Goal: Task Accomplishment & Management: Manage account settings

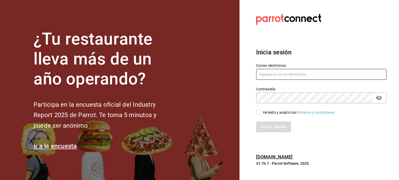
type input "[EMAIL_ADDRESS][DOMAIN_NAME]"
click at [258, 112] on input "He leído y acepto los Términos y condiciones." at bounding box center [258, 112] width 5 height 5
checkbox input "true"
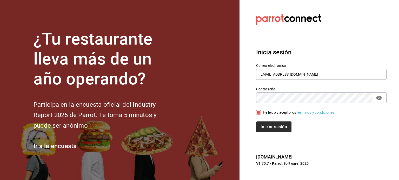
click at [280, 128] on button "Iniciar sesión" at bounding box center [273, 127] width 35 height 11
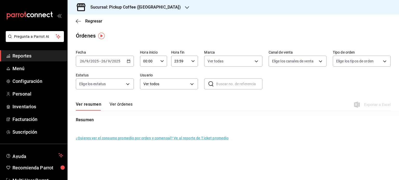
click at [39, 57] on span "Reportes" at bounding box center [37, 55] width 51 height 7
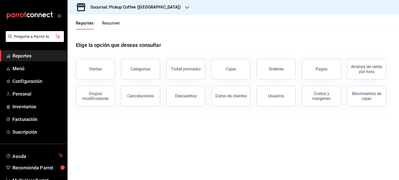
click at [111, 23] on button "Resumen" at bounding box center [111, 25] width 18 height 9
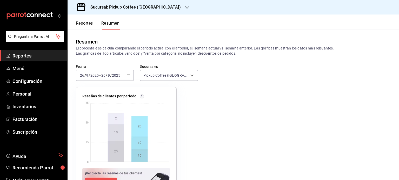
click at [185, 6] on icon "button" at bounding box center [187, 7] width 4 height 4
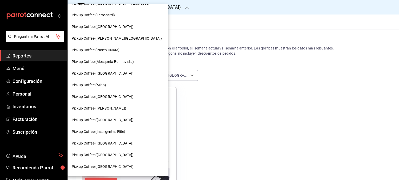
scroll to position [234, 0]
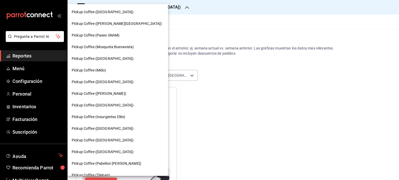
click at [110, 152] on span "Pickup Coffee ([GEOGRAPHIC_DATA])" at bounding box center [103, 152] width 62 height 5
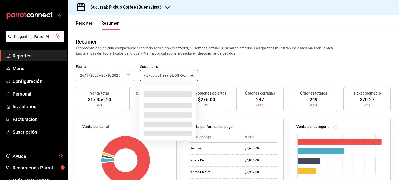
click at [190, 75] on body "Pregunta a Parrot AI Reportes Menú Configuración Personal Inventarios Facturaci…" at bounding box center [199, 90] width 399 height 180
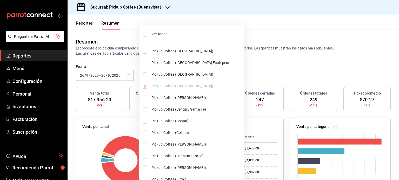
click at [162, 32] on span "Ver todas" at bounding box center [196, 33] width 90 height 5
type input "[object Object],[object Object],[object Object],[object Object],[object Object]…"
checkbox input "true"
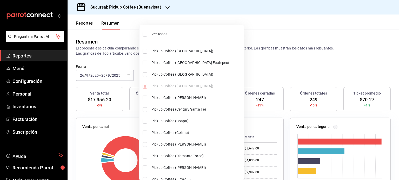
checkbox input "true"
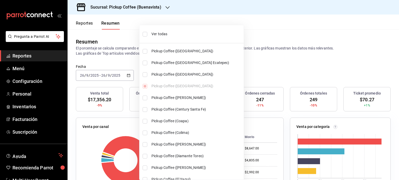
checkbox input "true"
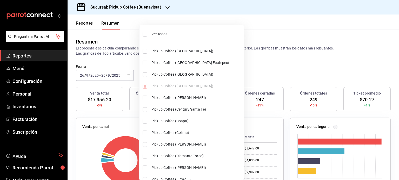
checkbox input "true"
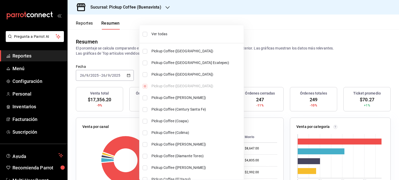
checkbox input "true"
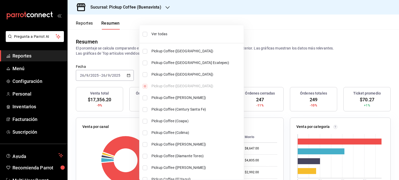
checkbox input "true"
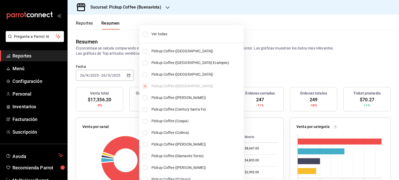
checkbox input "true"
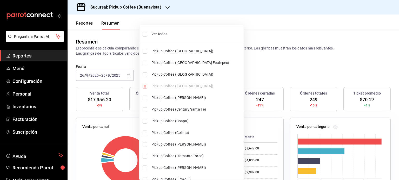
checkbox input "true"
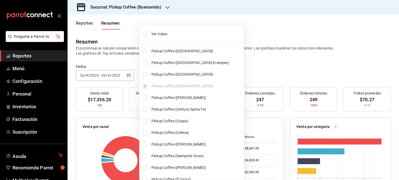
checkbox input "true"
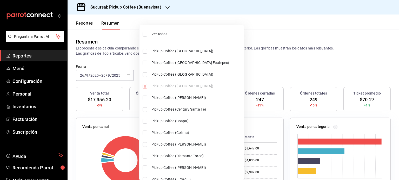
checkbox input "true"
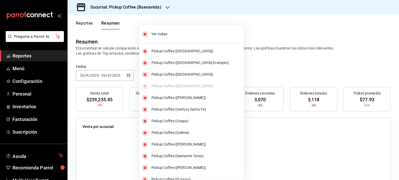
click at [246, 66] on div at bounding box center [199, 90] width 399 height 180
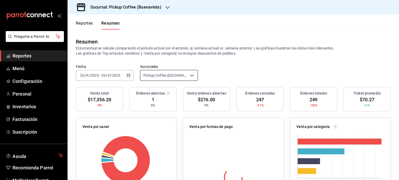
click at [192, 75] on body "Pregunta a Parrot AI Reportes Menú Configuración Personal Inventarios Facturaci…" at bounding box center [199, 90] width 399 height 180
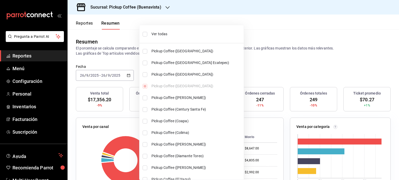
click at [160, 33] on span "Ver todas" at bounding box center [196, 33] width 90 height 5
type input "[object Object],[object Object],[object Object],[object Object],[object Object]…"
checkbox input "true"
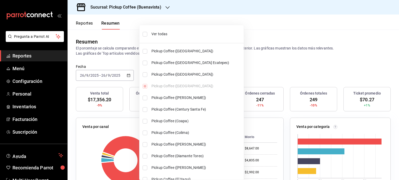
checkbox input "true"
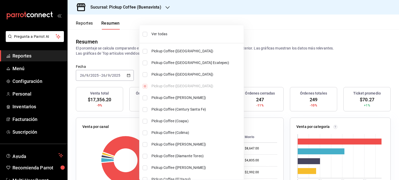
checkbox input "true"
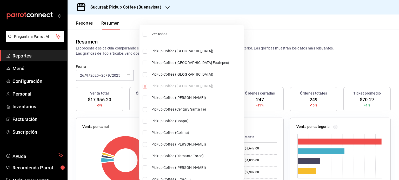
checkbox input "true"
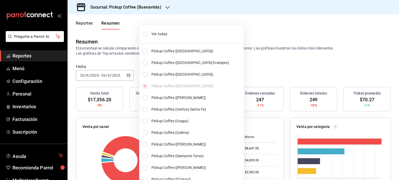
checkbox input "true"
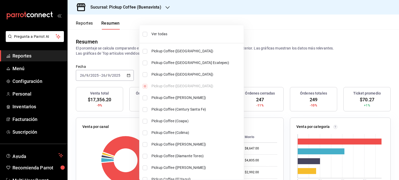
checkbox input "true"
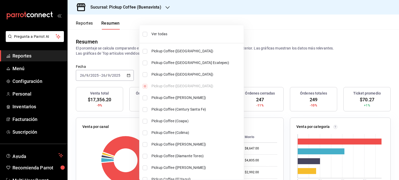
checkbox input "true"
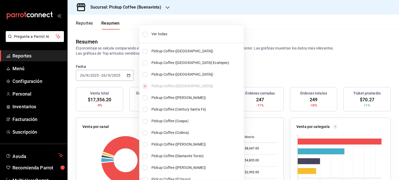
checkbox input "true"
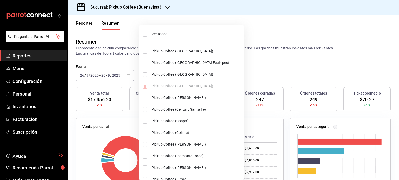
checkbox input "true"
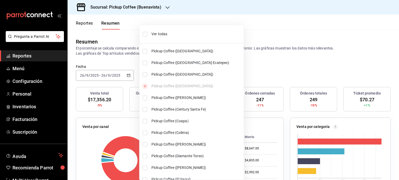
checkbox input "true"
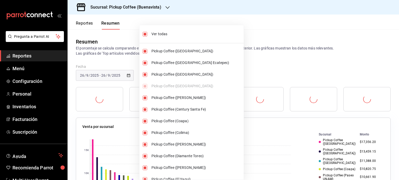
click at [248, 62] on div at bounding box center [199, 90] width 399 height 180
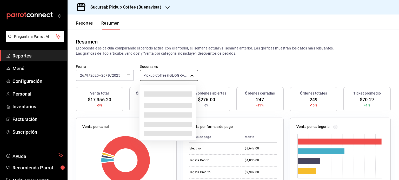
click at [191, 74] on body "Pregunta a Parrot AI Reportes Menú Configuración Personal Inventarios Facturaci…" at bounding box center [199, 90] width 399 height 180
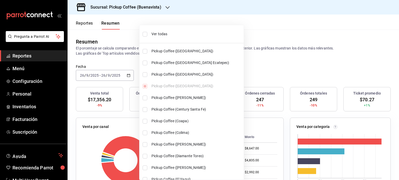
click at [156, 33] on span "Ver todas" at bounding box center [196, 33] width 90 height 5
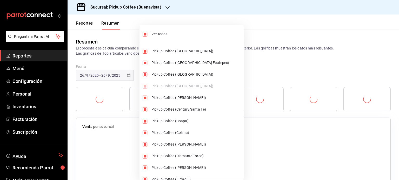
type input "[object Object],[object Object],[object Object],[object Object],[object Object]…"
checkbox input "true"
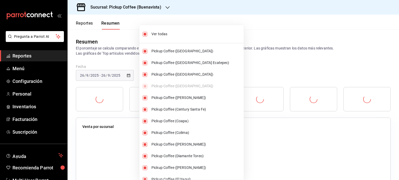
checkbox input "true"
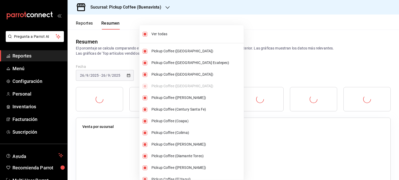
checkbox input "true"
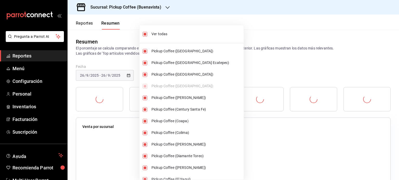
checkbox input "true"
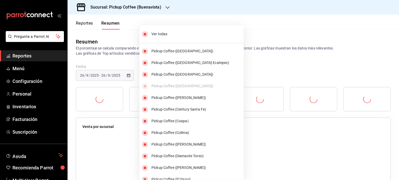
checkbox input "true"
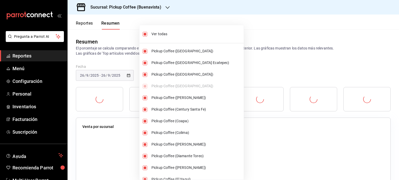
checkbox input "true"
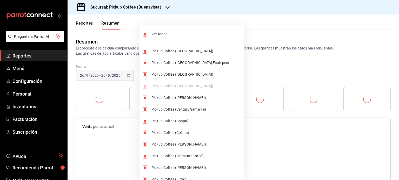
checkbox input "true"
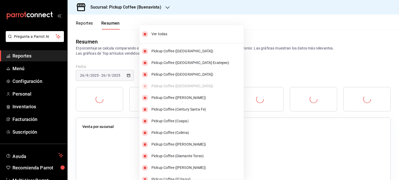
checkbox input "true"
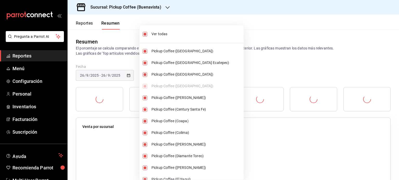
checkbox input "true"
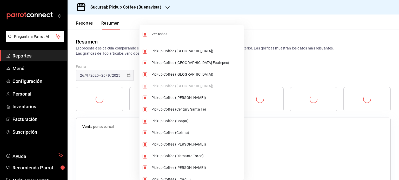
checkbox input "true"
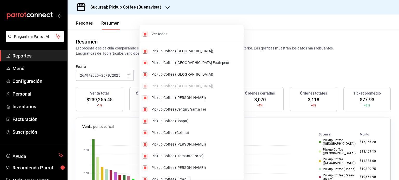
click at [243, 66] on div at bounding box center [199, 90] width 399 height 180
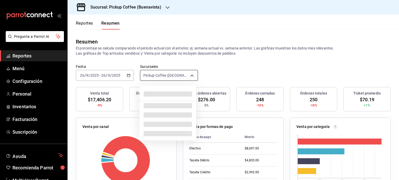
click at [191, 76] on body "Pregunta a Parrot AI Reportes Menú Configuración Personal Inventarios Facturaci…" at bounding box center [199, 90] width 399 height 180
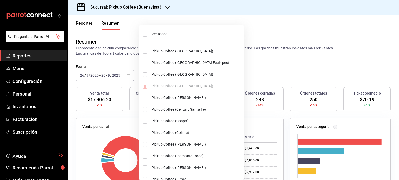
click at [155, 36] on span "Ver todas" at bounding box center [196, 33] width 90 height 5
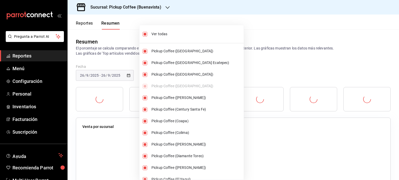
type input "[object Object],[object Object],[object Object],[object Object],[object Object]…"
checkbox input "true"
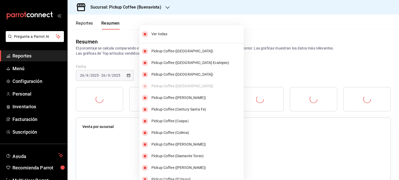
checkbox input "true"
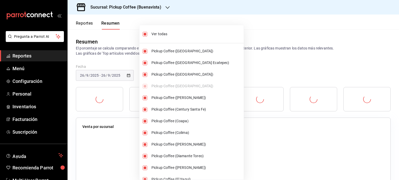
checkbox input "true"
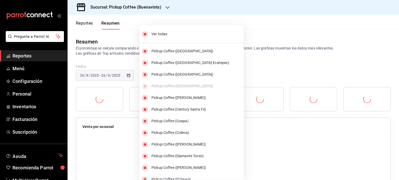
checkbox input "true"
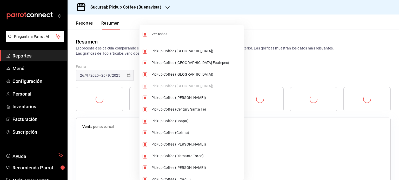
checkbox input "true"
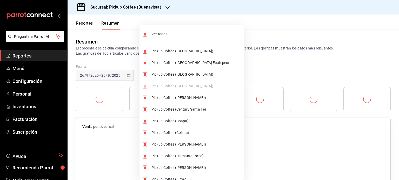
checkbox input "true"
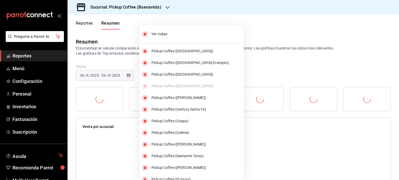
checkbox input "true"
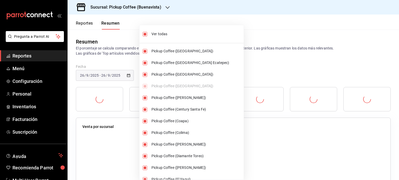
checkbox input "true"
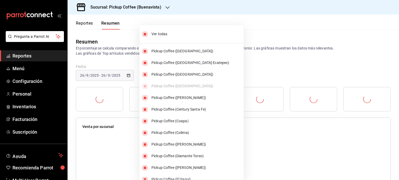
checkbox input "true"
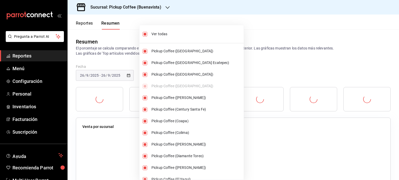
checkbox input "true"
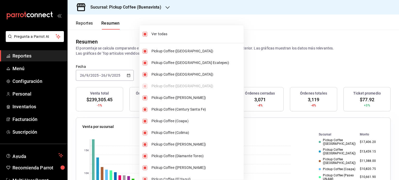
click at [249, 66] on div at bounding box center [199, 90] width 399 height 180
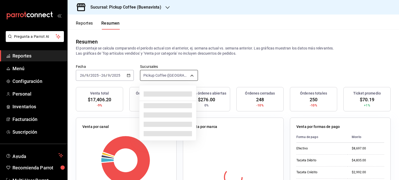
click at [190, 75] on body "Pregunta a Parrot AI Reportes Menú Configuración Personal Inventarios Facturaci…" at bounding box center [199, 90] width 399 height 180
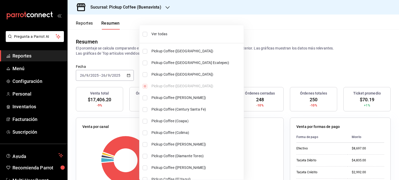
click at [159, 32] on span "Ver todas" at bounding box center [196, 33] width 90 height 5
type input "[object Object],[object Object],[object Object],[object Object],[object Object]…"
checkbox input "true"
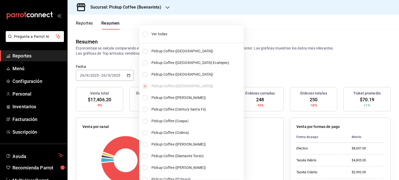
checkbox input "true"
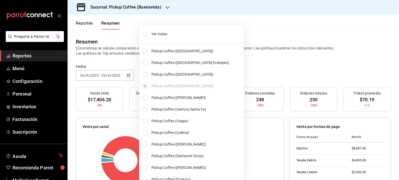
checkbox input "true"
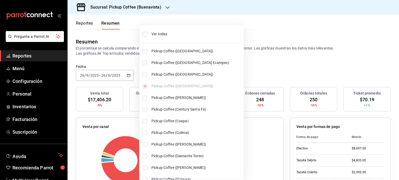
checkbox input "true"
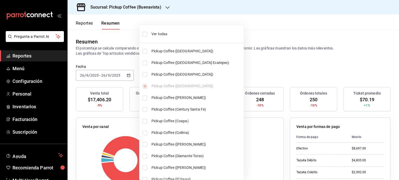
checkbox input "true"
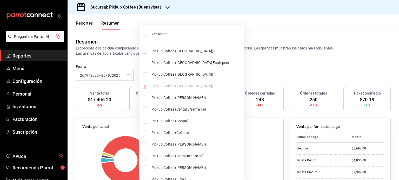
checkbox input "true"
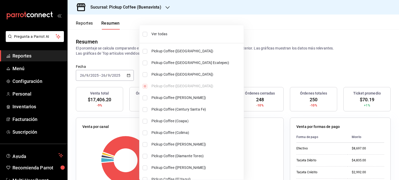
checkbox input "true"
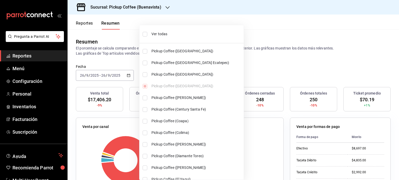
checkbox input "true"
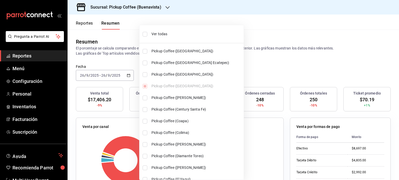
checkbox input "true"
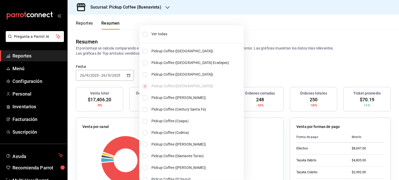
checkbox input "true"
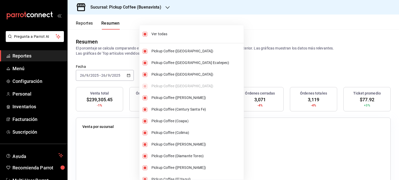
click at [239, 70] on div at bounding box center [199, 90] width 399 height 180
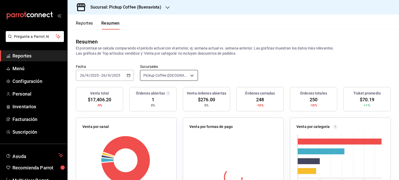
click at [190, 76] on body "Pregunta a Parrot AI Reportes Menú Configuración Personal Inventarios Facturaci…" at bounding box center [199, 90] width 399 height 180
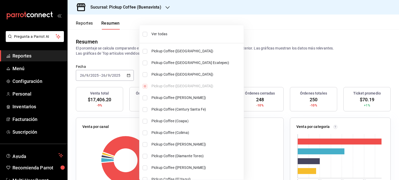
click at [159, 34] on span "Ver todas" at bounding box center [196, 33] width 90 height 5
type input "[object Object],[object Object],[object Object],[object Object],[object Object]…"
checkbox input "true"
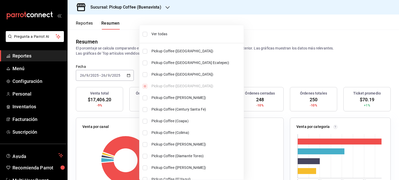
checkbox input "true"
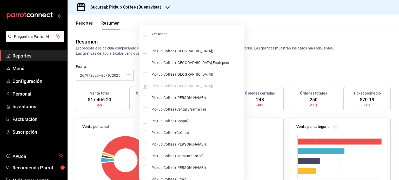
checkbox input "true"
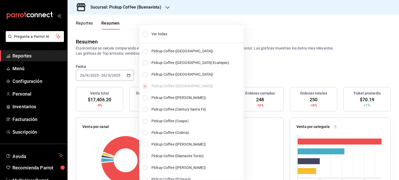
checkbox input "true"
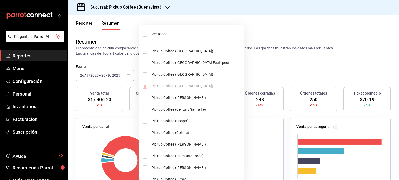
checkbox input "true"
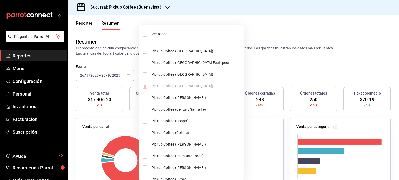
checkbox input "true"
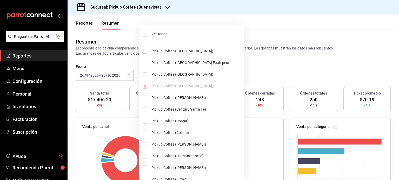
checkbox input "true"
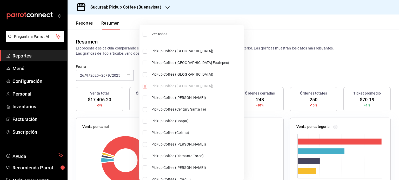
checkbox input "true"
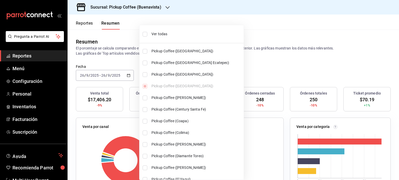
checkbox input "true"
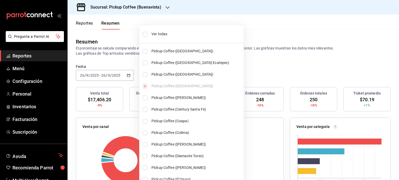
checkbox input "true"
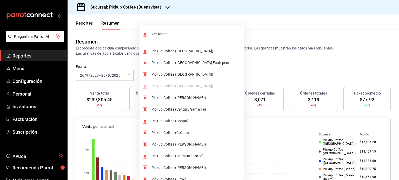
click at [259, 66] on div at bounding box center [199, 90] width 399 height 180
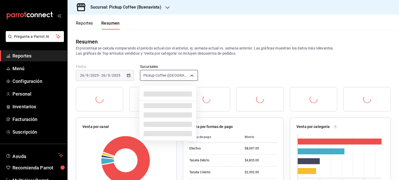
click at [190, 75] on body "Pregunta a Parrot AI Reportes Menú Configuración Personal Inventarios Facturaci…" at bounding box center [199, 90] width 399 height 180
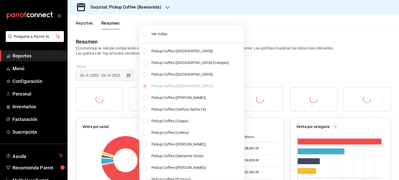
click at [161, 33] on span "Ver todas" at bounding box center [196, 33] width 90 height 5
type input "[object Object],[object Object],[object Object],[object Object],[object Object]…"
checkbox input "true"
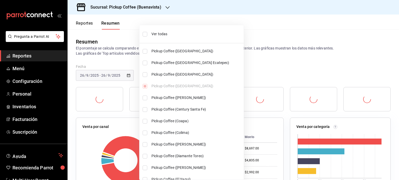
checkbox input "true"
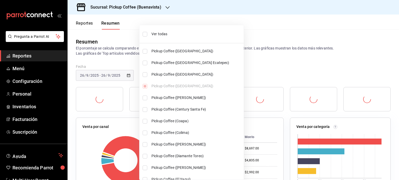
checkbox input "true"
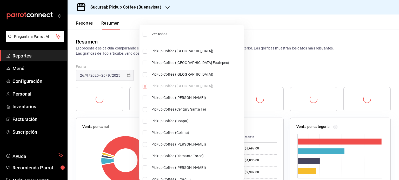
checkbox input "true"
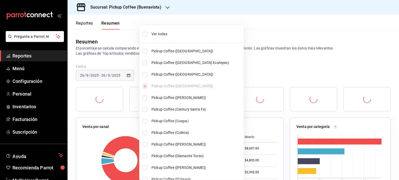
checkbox input "true"
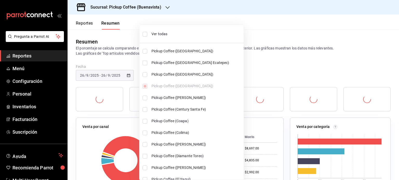
checkbox input "true"
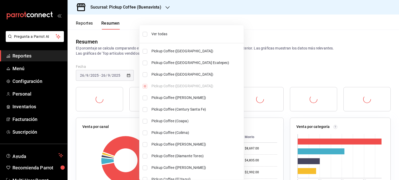
checkbox input "true"
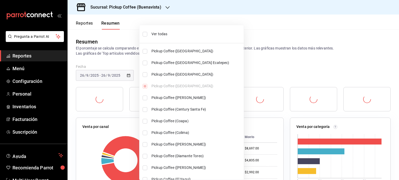
checkbox input "true"
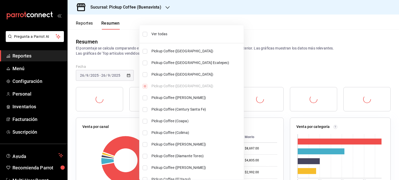
checkbox input "true"
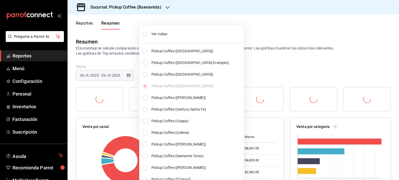
checkbox input "true"
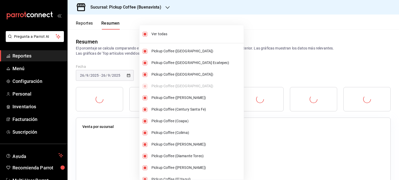
click at [249, 65] on div at bounding box center [199, 90] width 399 height 180
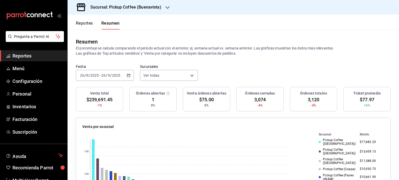
click at [244, 68] on div "Fecha [DATE] [DATE] - [DATE] [DATE] Sucursales Ver todas [object Object],[objec…" at bounding box center [233, 75] width 331 height 23
